Goal: Task Accomplishment & Management: Complete application form

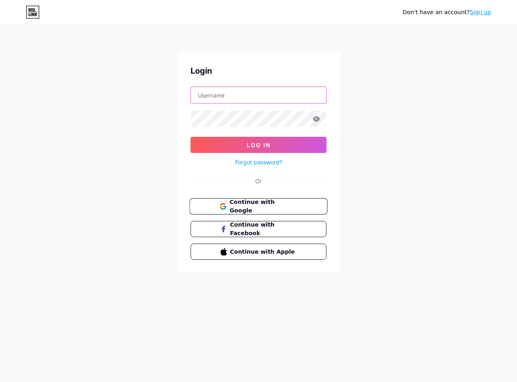
type input "[EMAIL_ADDRESS][DOMAIN_NAME]"
click at [242, 210] on span "Continue with Google" at bounding box center [263, 206] width 68 height 17
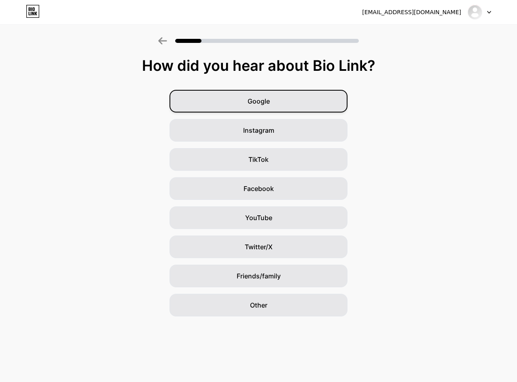
click at [314, 97] on div "Google" at bounding box center [259, 101] width 178 height 23
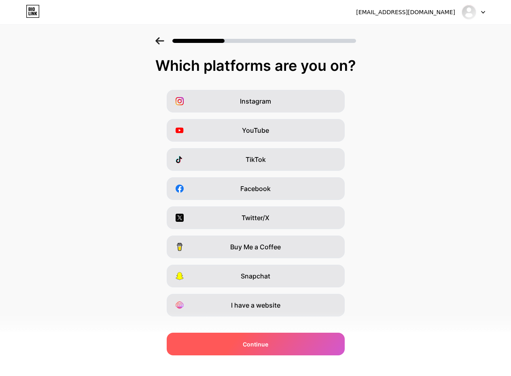
click at [299, 346] on div "Continue" at bounding box center [256, 344] width 178 height 23
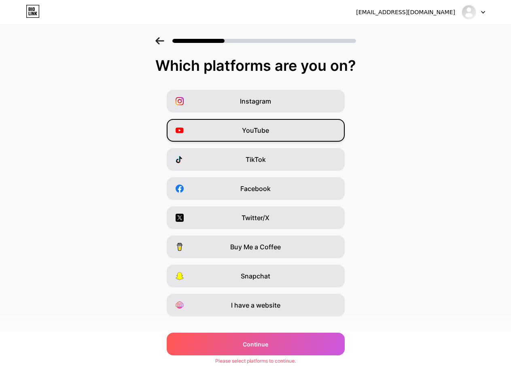
click at [238, 124] on div "YouTube" at bounding box center [256, 130] width 178 height 23
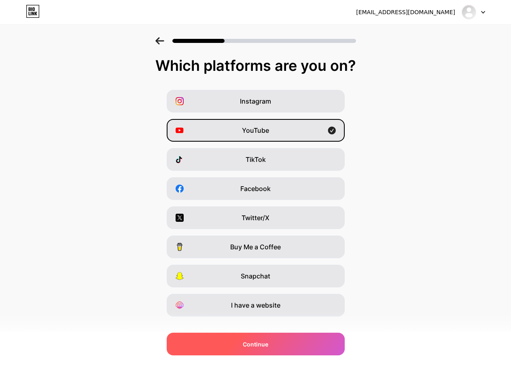
click at [302, 347] on div "Continue" at bounding box center [256, 344] width 178 height 23
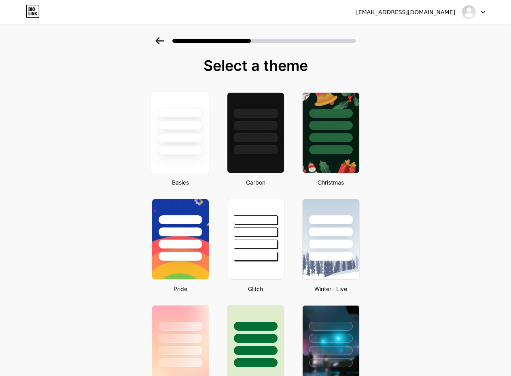
click at [202, 151] on div at bounding box center [180, 150] width 45 height 9
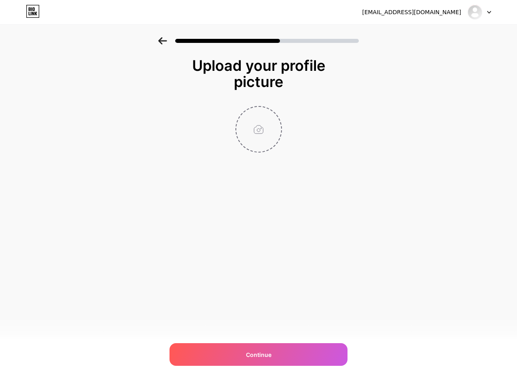
click at [257, 133] on input "file" at bounding box center [258, 129] width 45 height 45
type input "C:\fakepath\lemonlawlawyers - Logo.jpg"
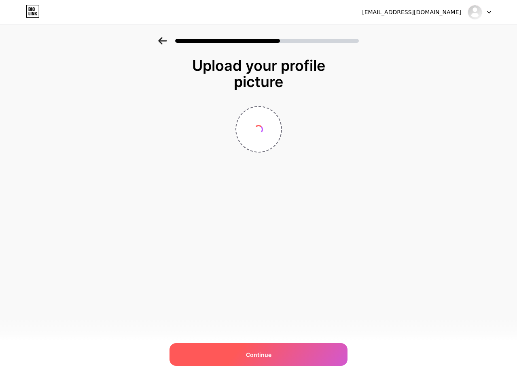
click at [296, 361] on div "Continue" at bounding box center [259, 354] width 178 height 23
click at [261, 357] on span "Continue" at bounding box center [258, 355] width 25 height 8
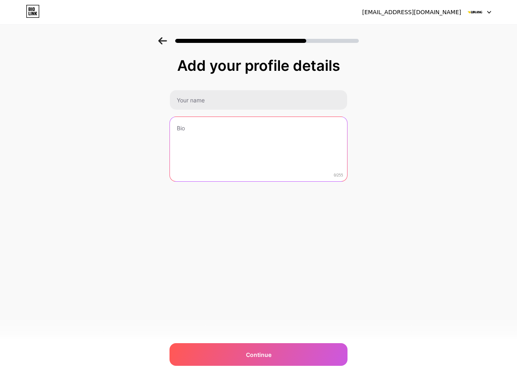
click at [269, 117] on textarea at bounding box center [258, 149] width 177 height 65
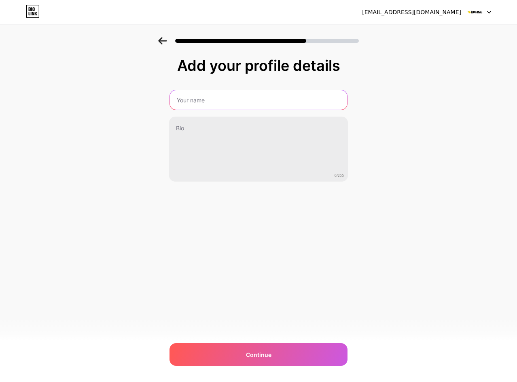
click at [274, 102] on input "text" at bounding box center [258, 99] width 177 height 19
type input "The Liblang Law Firm, PC"
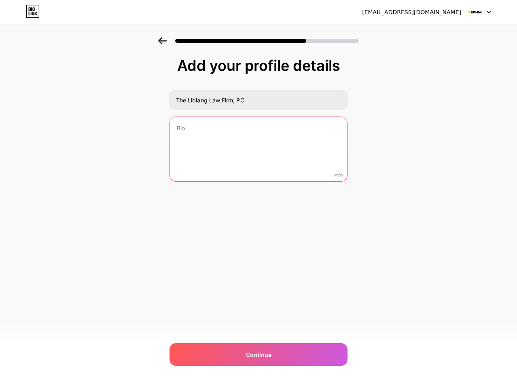
click at [222, 155] on textarea at bounding box center [258, 149] width 177 height 65
click at [309, 170] on textarea at bounding box center [258, 149] width 177 height 65
paste textarea "[US_STATE] Lemon Law applies to passenger vehicles, sport utility vehicles, pic…"
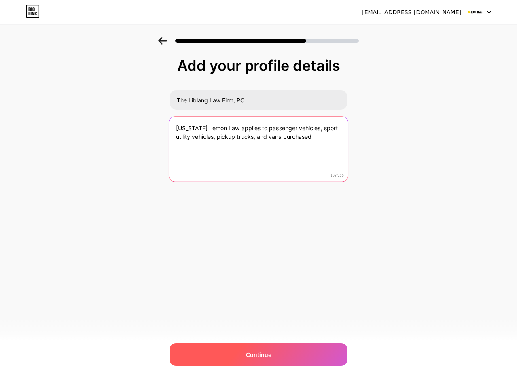
type textarea "[US_STATE] Lemon Law applies to passenger vehicles, sport utility vehicles, pic…"
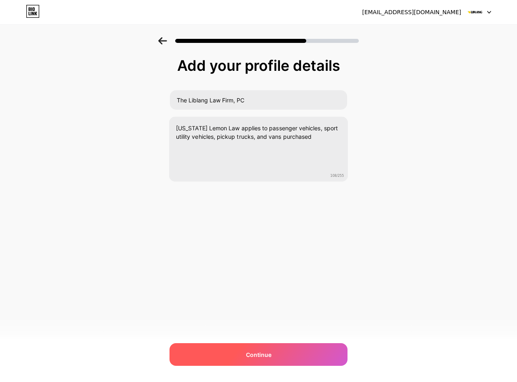
click at [264, 353] on span "Continue" at bounding box center [258, 355] width 25 height 8
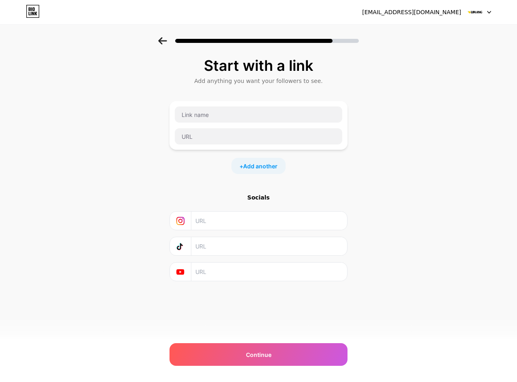
click at [304, 105] on div at bounding box center [259, 125] width 178 height 49
click at [300, 115] on input "text" at bounding box center [259, 114] width 168 height 16
click at [206, 104] on div at bounding box center [259, 125] width 178 height 49
click at [206, 113] on input "text" at bounding box center [259, 114] width 168 height 16
paste input "lemonlawlawyers"
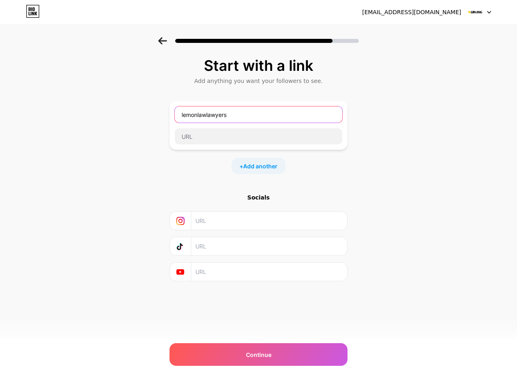
type input "lemonlawlawyers"
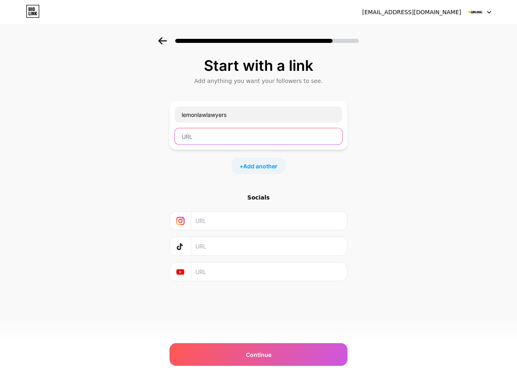
click at [229, 135] on input "text" at bounding box center [259, 136] width 168 height 16
paste input "[URL][DOMAIN_NAME]"
type input "[URL][DOMAIN_NAME]"
click at [251, 219] on input "text" at bounding box center [268, 221] width 147 height 18
click at [197, 218] on input "text" at bounding box center [268, 221] width 147 height 18
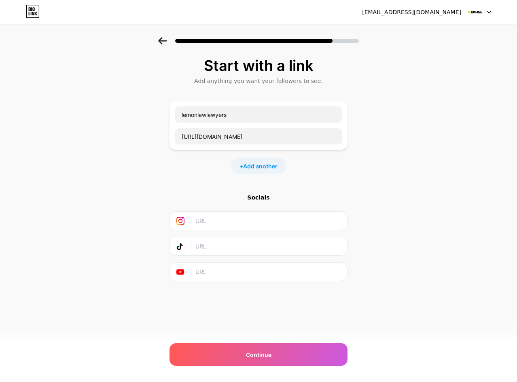
paste input "[URL][DOMAIN_NAME]"
type input "[URL][DOMAIN_NAME]"
click at [199, 249] on input "text" at bounding box center [268, 246] width 147 height 18
paste input "[URL][DOMAIN_NAME]"
type input "[URL][DOMAIN_NAME]"
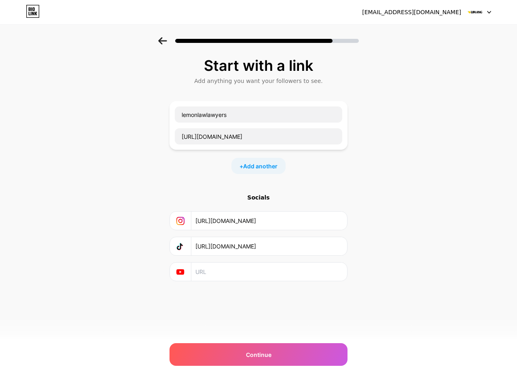
click at [200, 270] on input "text" at bounding box center [268, 272] width 147 height 18
click at [217, 270] on input "text" at bounding box center [268, 272] width 147 height 18
paste input "[URL][DOMAIN_NAME]"
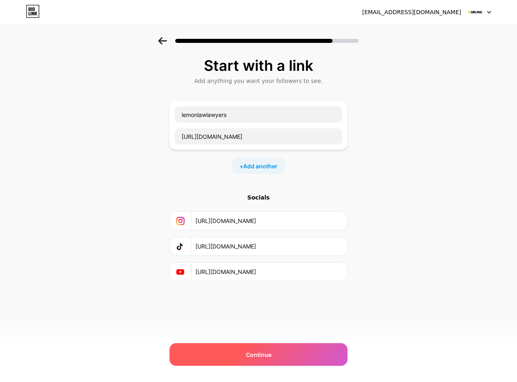
type input "[URL][DOMAIN_NAME]"
click at [238, 348] on div "Continue" at bounding box center [259, 354] width 178 height 23
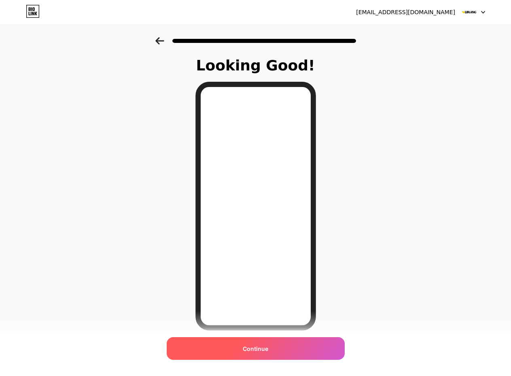
click at [264, 341] on div "Continue" at bounding box center [256, 348] width 178 height 23
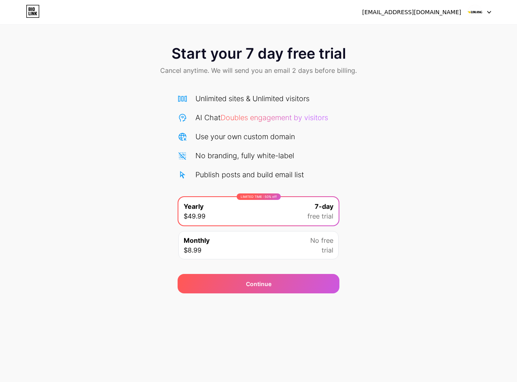
click at [482, 11] on img at bounding box center [474, 11] width 15 height 15
click at [433, 11] on div "[EMAIL_ADDRESS][DOMAIN_NAME]" at bounding box center [411, 12] width 99 height 8
click at [291, 246] on div "Monthly $8.99 No free trial" at bounding box center [258, 245] width 160 height 28
